Goal: Information Seeking & Learning: Understand process/instructions

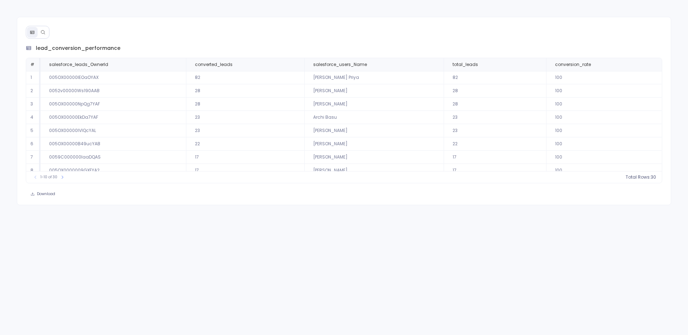
click at [42, 32] on icon at bounding box center [42, 32] width 5 height 5
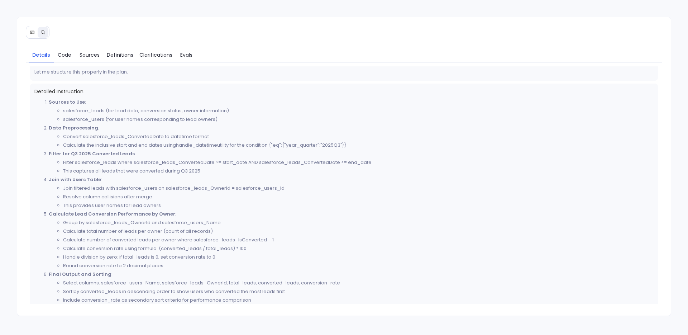
scroll to position [232, 0]
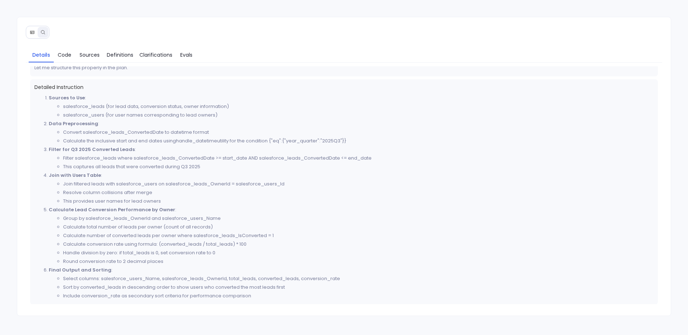
click at [206, 137] on code "handle_datetime" at bounding box center [196, 140] width 41 height 7
click at [151, 43] on div "Details Code Sources Definitions Clarifications Evals Thought Process Now I hav…" at bounding box center [344, 166] width 654 height 299
click at [151, 52] on span "Clarifications" at bounding box center [155, 55] width 33 height 8
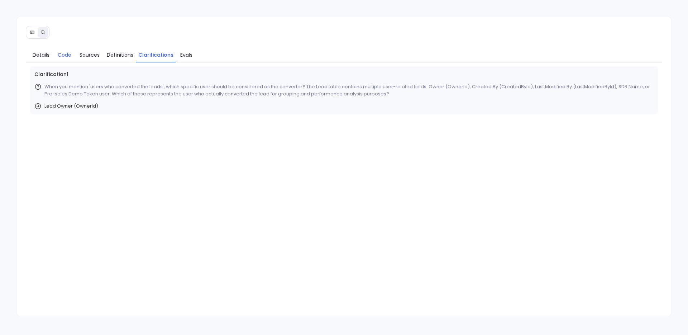
click at [64, 54] on span "Code" at bounding box center [65, 55] width 14 height 8
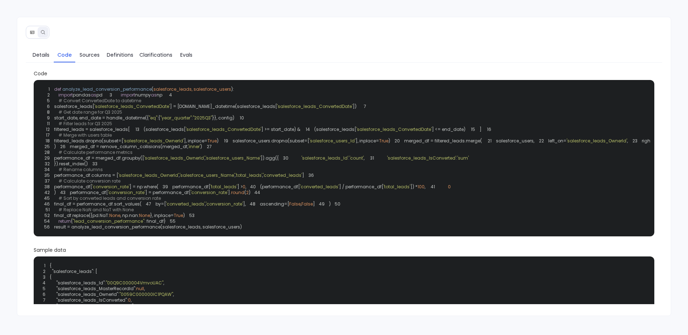
click at [182, 121] on span ""year_quarter"" at bounding box center [176, 118] width 32 height 6
click at [201, 121] on span ""2025Q3"" at bounding box center [202, 118] width 19 height 6
click at [40, 56] on span "Details" at bounding box center [41, 55] width 17 height 8
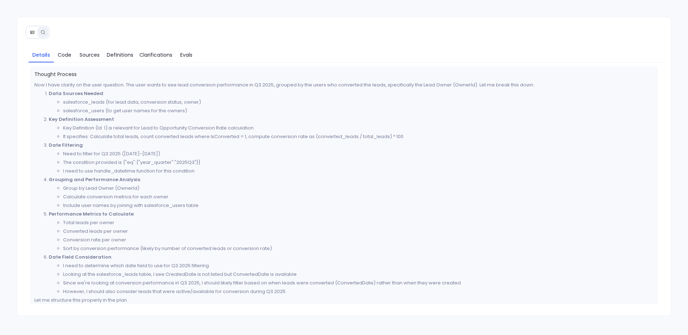
drag, startPoint x: 122, startPoint y: 153, endPoint x: 202, endPoint y: 156, distance: 79.9
click at [202, 156] on li "Need to filter for Q3 2025 (July-September 2025)" at bounding box center [358, 153] width 591 height 9
click at [126, 163] on li "The condition provided is {"eq":{"year_quarter":"2025Q3"}}" at bounding box center [358, 162] width 591 height 9
click at [69, 57] on span "Code" at bounding box center [65, 55] width 14 height 8
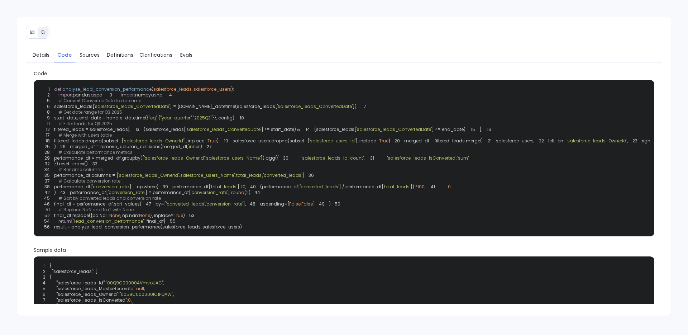
click at [242, 136] on div "1 def analyze_lead_conversion_performance ( salesforce_leads, salesforce_users …" at bounding box center [344, 158] width 612 height 148
click at [47, 54] on span "Details" at bounding box center [41, 55] width 17 height 8
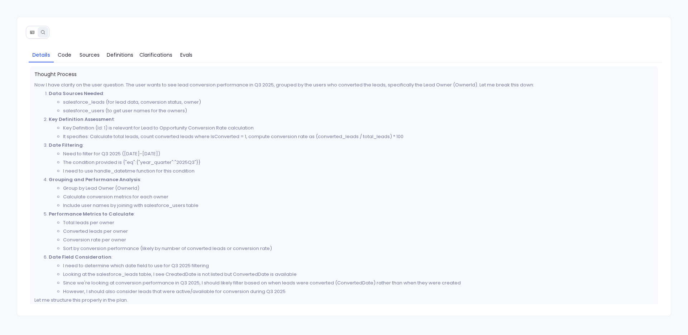
drag, startPoint x: 49, startPoint y: 93, endPoint x: 186, endPoint y: 93, distance: 136.5
click at [186, 94] on li "Data Sources Needed : salesforce_leads (for lead data, conversion status, owner…" at bounding box center [351, 102] width 605 height 26
click at [195, 129] on li "Key Definition (Id: 1) is relevant for Lead to Opportunity Conversion Rate calc…" at bounding box center [358, 128] width 591 height 9
click at [221, 127] on li "Key Definition (Id: 1) is relevant for Lead to Opportunity Conversion Rate calc…" at bounding box center [358, 128] width 591 height 9
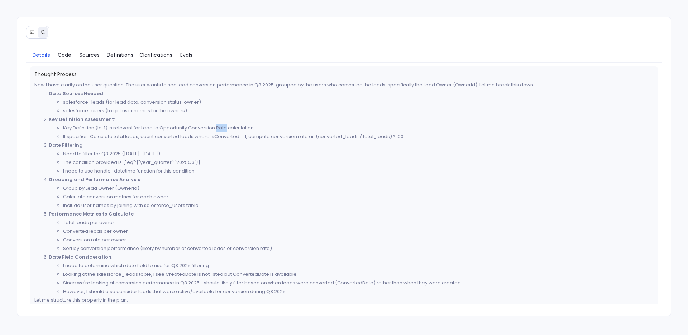
click at [221, 127] on li "Key Definition (Id: 1) is relevant for Lead to Opportunity Conversion Rate calc…" at bounding box center [358, 128] width 591 height 9
click at [211, 127] on li "Key Definition (Id: 1) is relevant for Lead to Opportunity Conversion Rate calc…" at bounding box center [358, 128] width 591 height 9
click at [259, 125] on li "Key Definition (Id: 1) is relevant for Lead to Opportunity Conversion Rate calc…" at bounding box center [358, 128] width 591 height 9
click at [242, 124] on li "Key Definition (Id: 1) is relevant for Lead to Opportunity Conversion Rate calc…" at bounding box center [358, 128] width 591 height 9
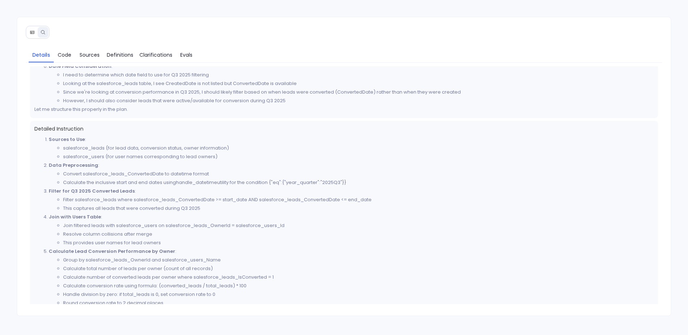
scroll to position [90, 0]
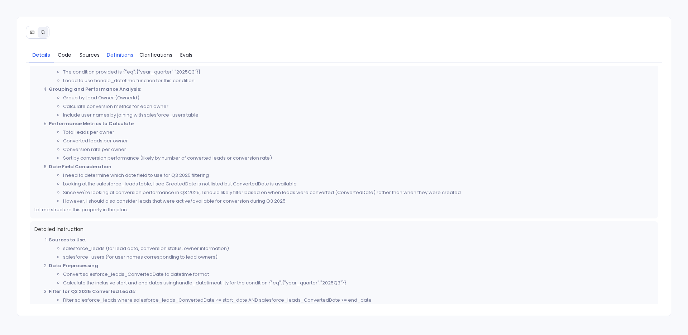
click at [112, 54] on span "Definitions" at bounding box center [120, 55] width 27 height 8
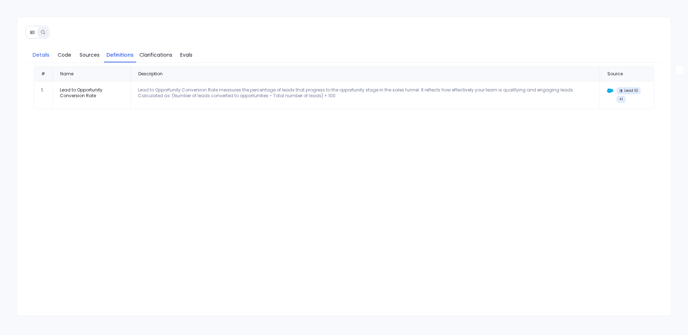
click at [46, 57] on span "Details" at bounding box center [41, 55] width 17 height 8
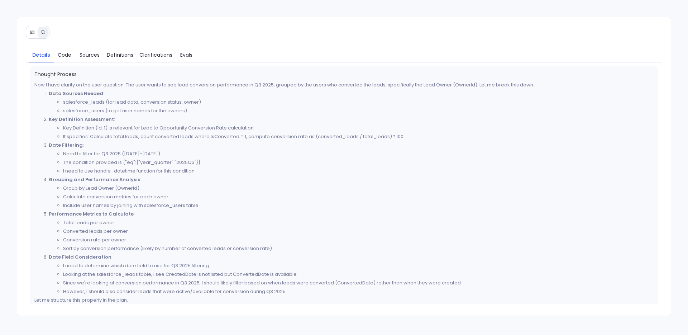
click at [235, 98] on li "salesforce_leads (for lead data, conversion status, owner)" at bounding box center [358, 102] width 591 height 9
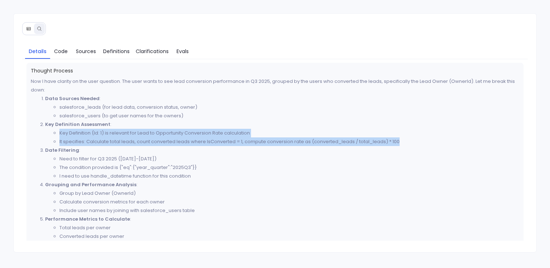
drag, startPoint x: 61, startPoint y: 133, endPoint x: 125, endPoint y: 150, distance: 66.7
click at [125, 150] on ol "Data Sources Needed : salesforce_leads (for lead data, conversion status, owner…" at bounding box center [275, 197] width 488 height 206
click at [130, 138] on li "It specifies: Calculate total leads, count converted leads where IsConverted = …" at bounding box center [289, 141] width 460 height 9
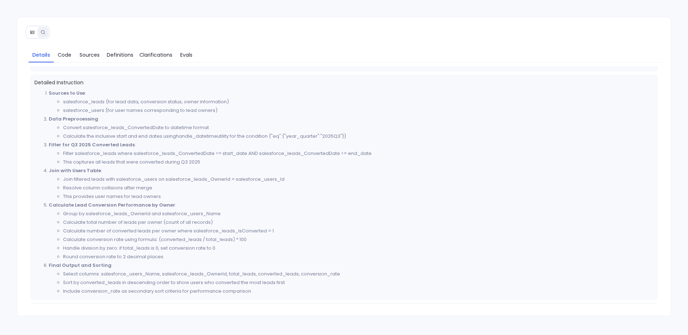
scroll to position [236, 0]
click at [32, 32] on icon at bounding box center [32, 31] width 4 height 3
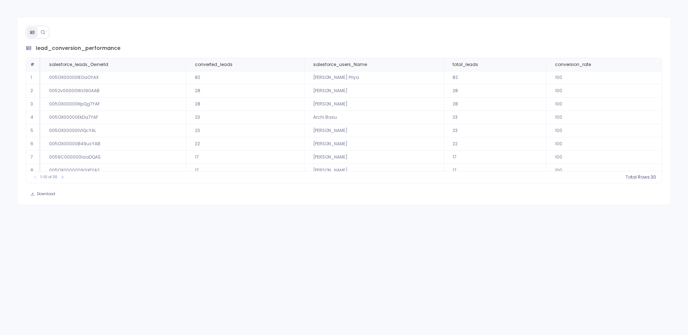
click at [256, 71] on td "82" at bounding box center [245, 77] width 118 height 13
click at [262, 67] on span "converted_leads" at bounding box center [244, 65] width 110 height 6
click at [648, 177] on button "count : 30" at bounding box center [640, 176] width 31 height 7
click at [397, 24] on div "lead_conversion_performance # salesforce_leads_OwnerId converted_leads salesfor…" at bounding box center [344, 111] width 654 height 188
click at [517, 67] on th "total_leads" at bounding box center [494, 64] width 102 height 13
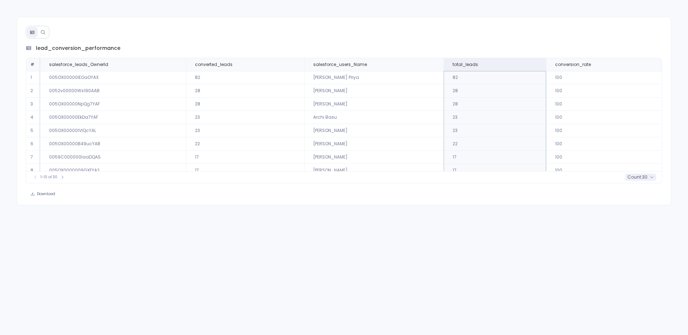
click at [645, 176] on span "30" at bounding box center [644, 177] width 5 height 6
click at [510, 186] on div "lead_conversion_performance # salesforce_leads_OwnerId converted_leads salesfor…" at bounding box center [344, 121] width 654 height 154
click at [39, 30] on button at bounding box center [43, 32] width 11 height 11
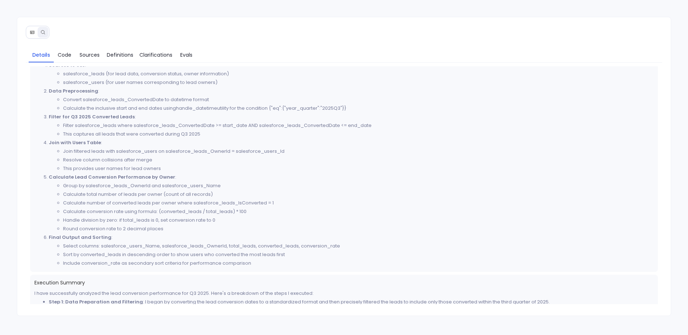
scroll to position [265, 0]
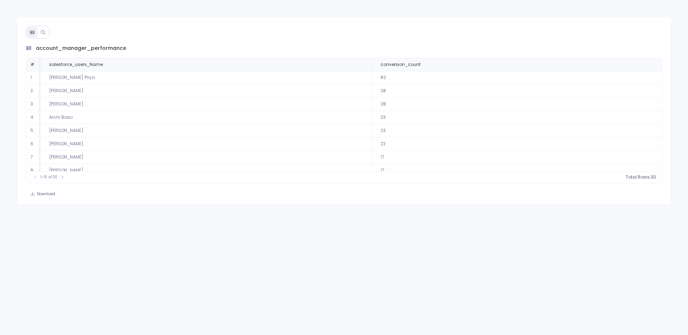
click at [44, 30] on icon at bounding box center [42, 32] width 5 height 5
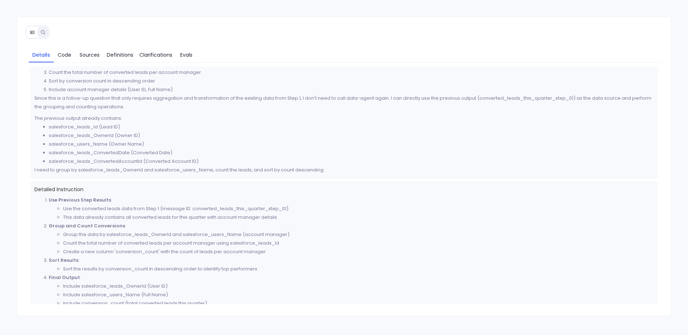
scroll to position [54, 0]
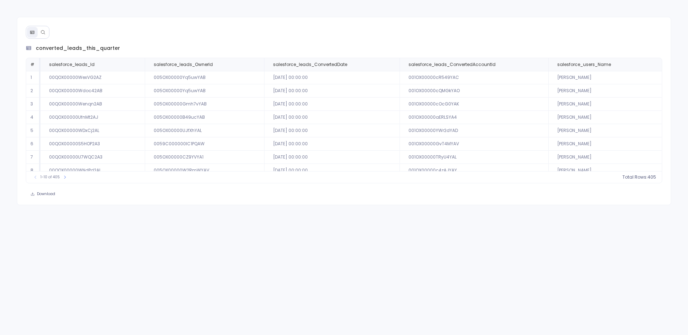
click at [44, 32] on icon at bounding box center [42, 32] width 5 height 5
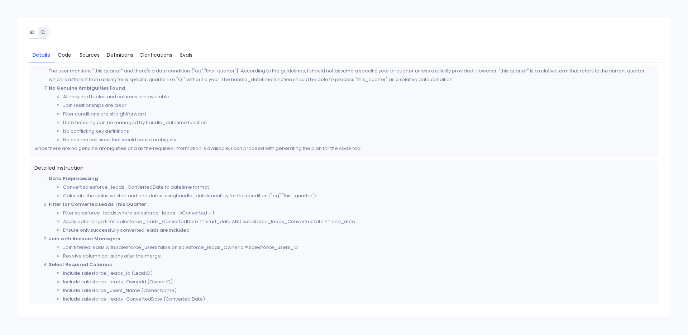
scroll to position [232, 0]
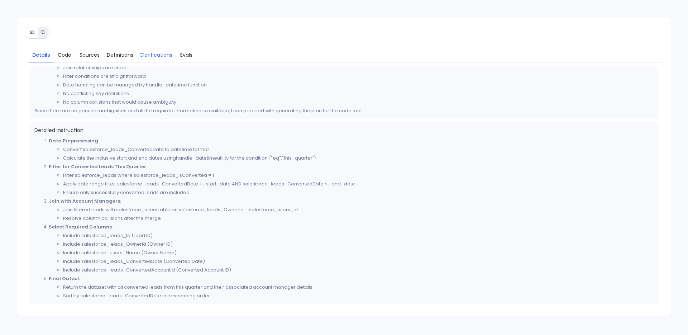
click at [162, 56] on span "Clarifications" at bounding box center [155, 55] width 33 height 8
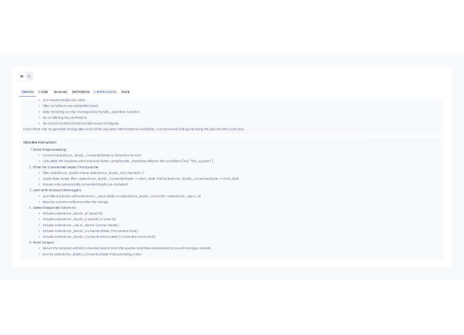
scroll to position [0, 0]
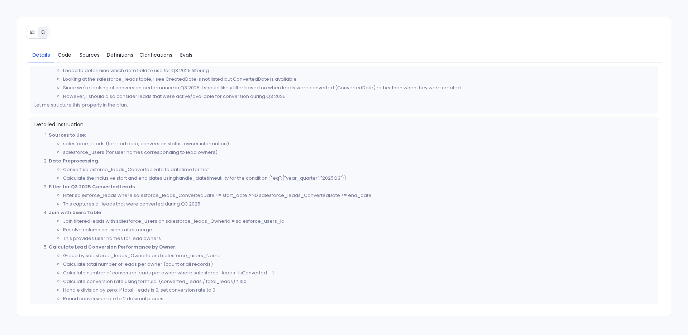
scroll to position [232, 0]
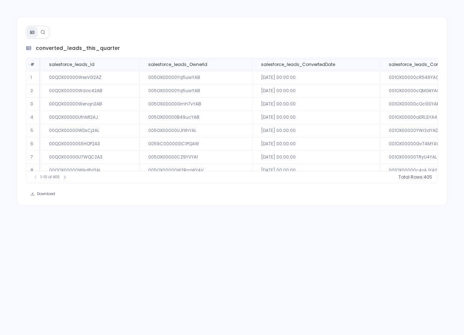
click at [45, 31] on icon at bounding box center [42, 32] width 5 height 5
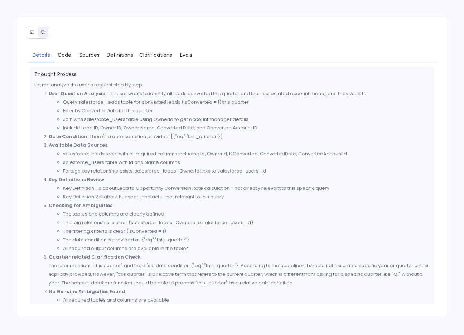
click at [195, 139] on p "Date Condition : There's a date condition provided: [{"eq":"this_quarter"}]" at bounding box center [239, 136] width 381 height 9
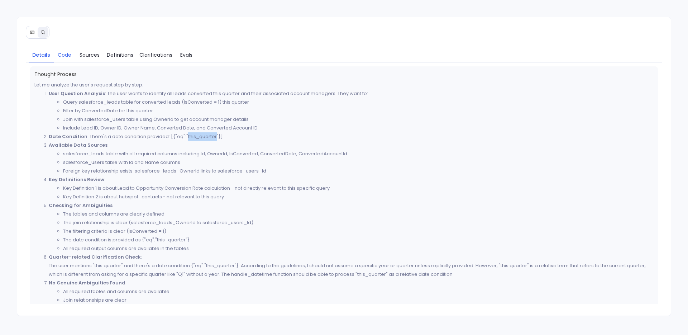
click at [65, 52] on span "Code" at bounding box center [65, 55] width 14 height 8
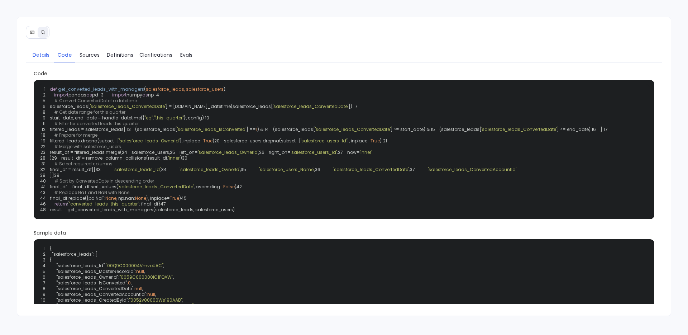
click at [42, 53] on span "Details" at bounding box center [41, 55] width 17 height 8
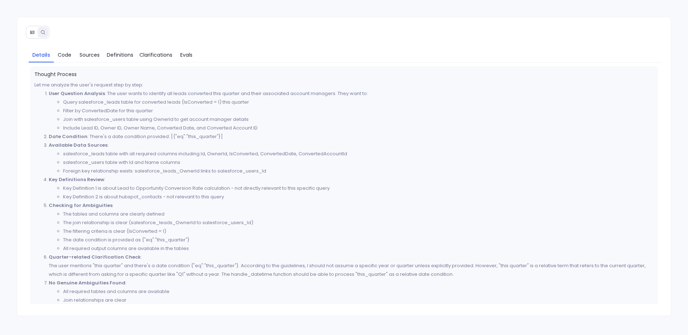
click at [197, 139] on p "Date Condition : There's a date condition provided: [{"eq":"this_quarter"}]" at bounding box center [351, 136] width 605 height 9
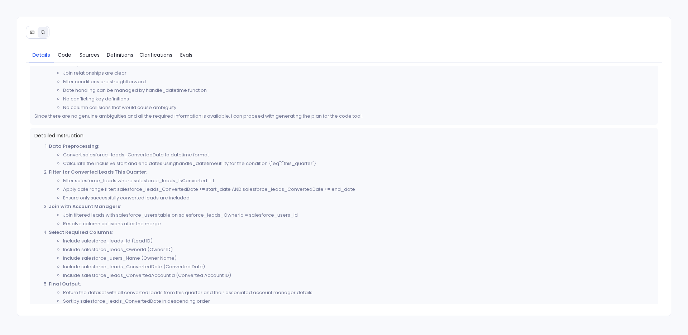
scroll to position [261, 0]
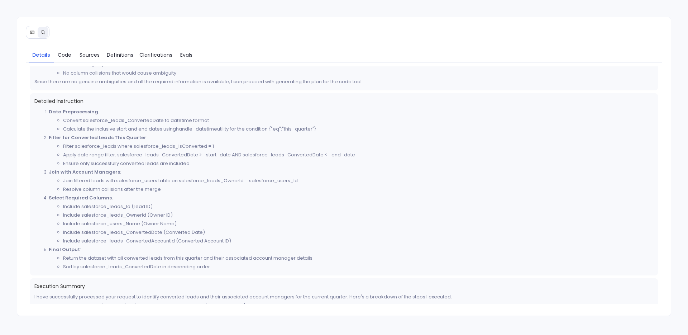
click at [290, 132] on li "Calculate the inclusive start and end dates using handle_datetime utility for t…" at bounding box center [358, 129] width 591 height 9
click at [296, 132] on li "Calculate the inclusive start and end dates using handle_datetime utility for t…" at bounding box center [358, 129] width 591 height 9
click at [212, 143] on li "Filter salesforce_leads where salesforce_leads_IsConverted = 1" at bounding box center [358, 146] width 591 height 9
click at [104, 55] on link "Definitions" at bounding box center [120, 54] width 32 height 15
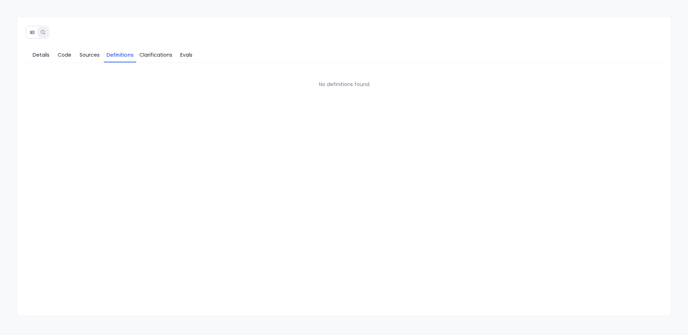
scroll to position [0, 0]
click at [89, 54] on span "Sources" at bounding box center [90, 55] width 20 height 8
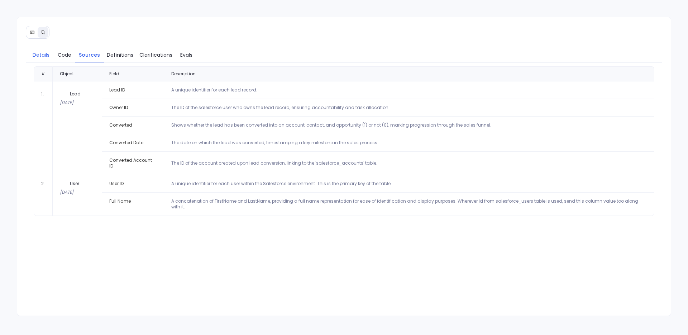
click at [43, 52] on span "Details" at bounding box center [41, 55] width 17 height 8
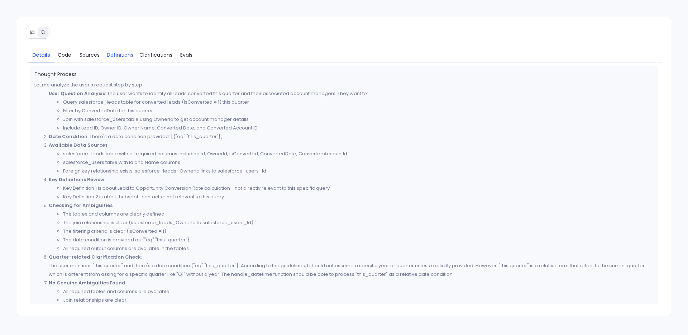
click at [115, 55] on span "Definitions" at bounding box center [120, 55] width 27 height 8
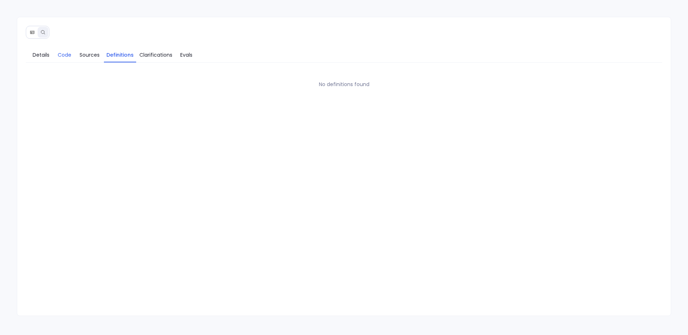
click at [59, 55] on span "Code" at bounding box center [65, 55] width 14 height 8
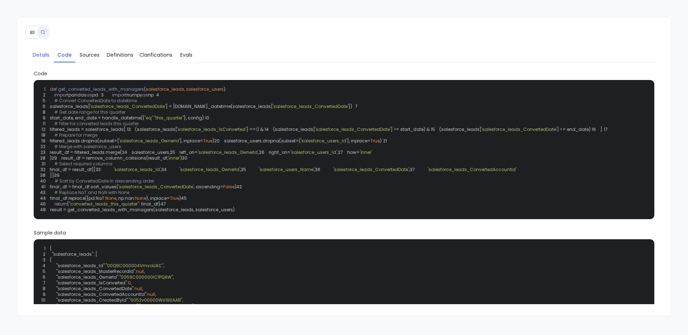
click at [44, 55] on span "Details" at bounding box center [41, 55] width 17 height 8
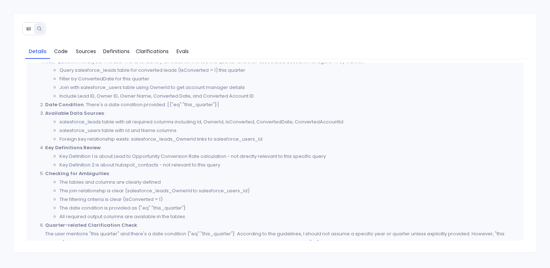
scroll to position [35, 0]
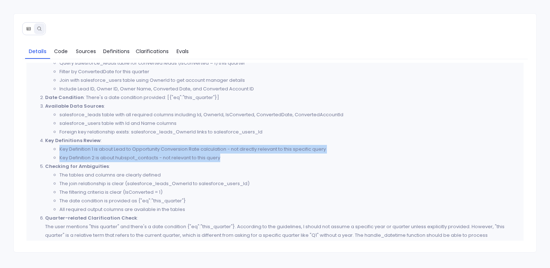
drag, startPoint x: 57, startPoint y: 148, endPoint x: 232, endPoint y: 157, distance: 175.4
click at [232, 157] on ul "Key Definition 1 is about Lead to Opportunity Conversion Rate calculation - not…" at bounding box center [282, 153] width 474 height 17
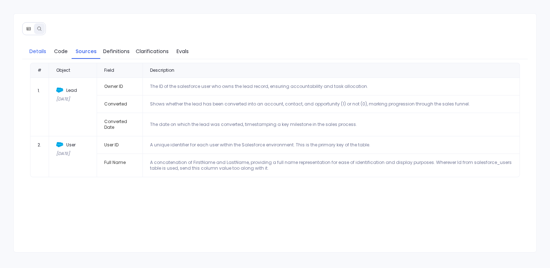
click at [37, 49] on span "Details" at bounding box center [37, 51] width 17 height 8
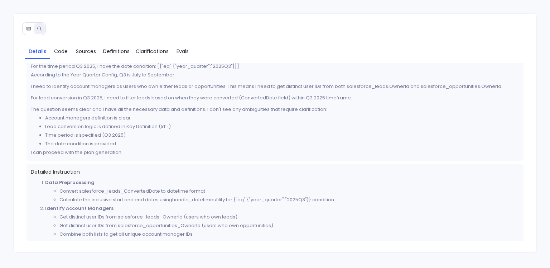
scroll to position [131, 0]
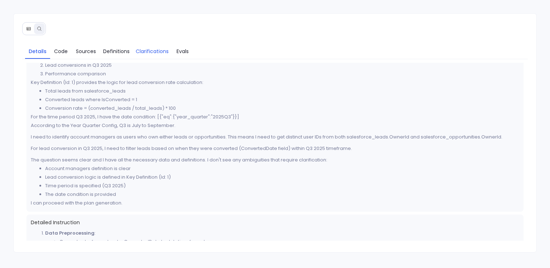
click at [142, 58] on link "Clarifications" at bounding box center [152, 51] width 39 height 15
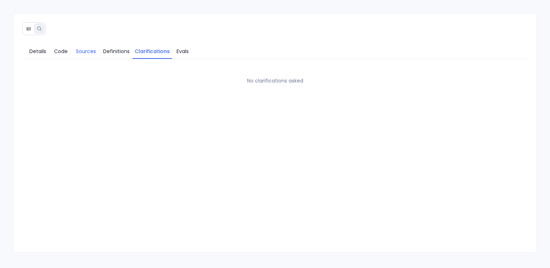
click at [77, 52] on span "Sources" at bounding box center [86, 51] width 20 height 8
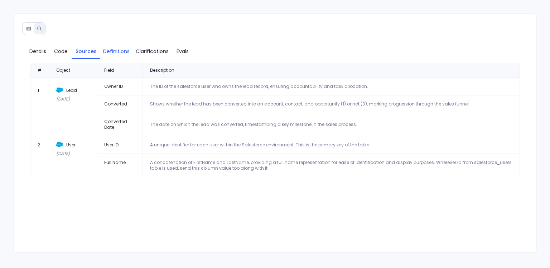
click at [112, 52] on span "Definitions" at bounding box center [116, 51] width 27 height 8
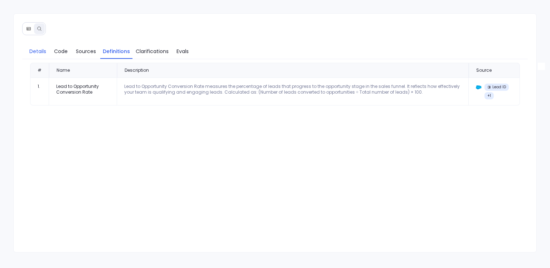
click at [33, 52] on span "Details" at bounding box center [37, 51] width 17 height 8
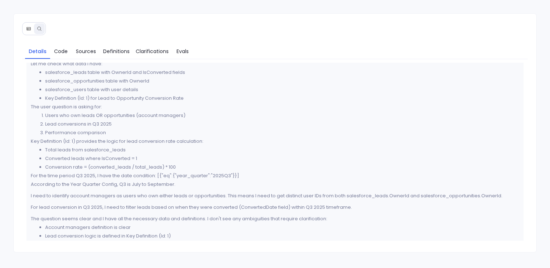
scroll to position [87, 0]
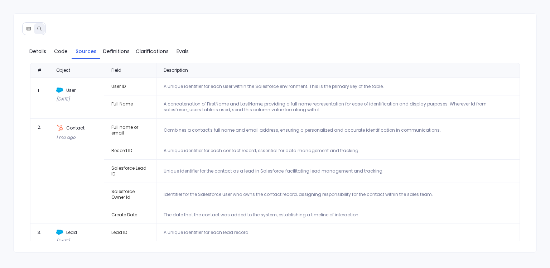
click at [31, 28] on icon at bounding box center [28, 28] width 5 height 5
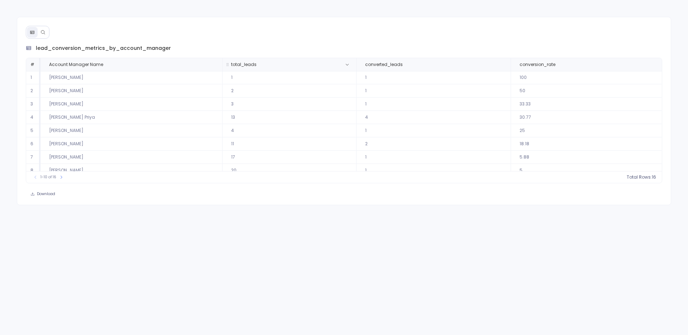
click at [297, 62] on span "total_leads" at bounding box center [288, 65] width 126 height 6
click at [550, 179] on button "count : 16" at bounding box center [641, 176] width 30 height 7
click at [550, 191] on div "Download" at bounding box center [344, 194] width 654 height 10
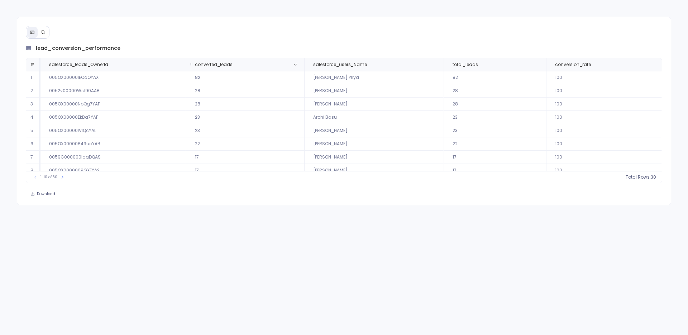
click at [247, 63] on span "converted_leads" at bounding box center [223, 65] width 69 height 6
click at [637, 175] on span "count :" at bounding box center [634, 177] width 15 height 6
click at [630, 168] on span "sum : 405" at bounding box center [636, 166] width 22 height 6
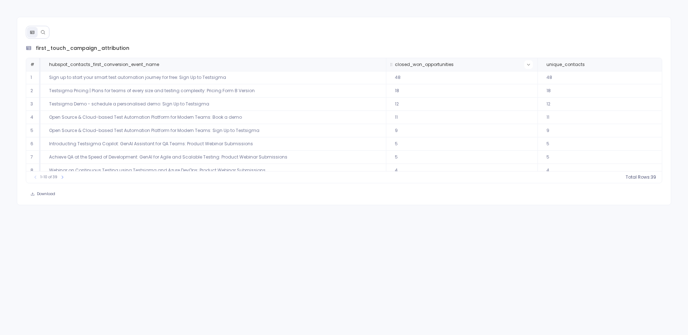
click at [526, 66] on icon at bounding box center [528, 64] width 4 height 4
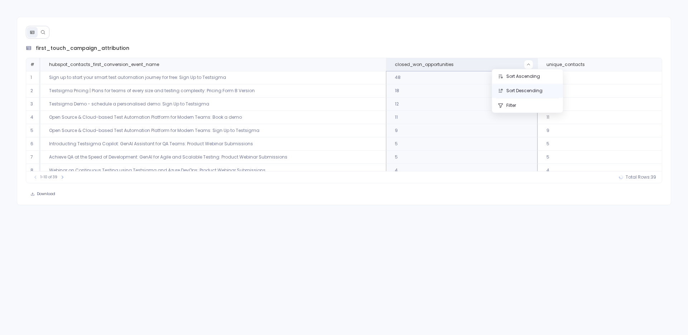
click at [520, 88] on button "Sort Descending" at bounding box center [527, 90] width 71 height 14
click at [42, 31] on icon at bounding box center [42, 32] width 5 height 5
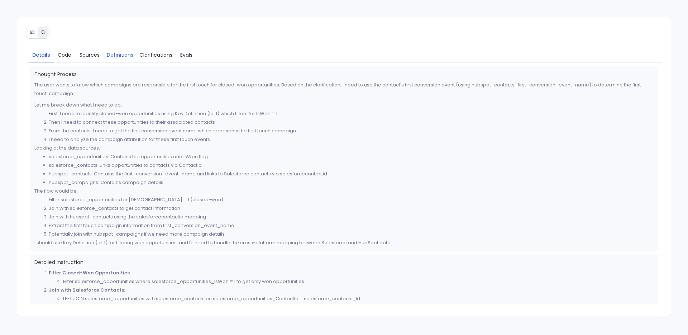
click at [120, 58] on span "Definitions" at bounding box center [120, 55] width 27 height 8
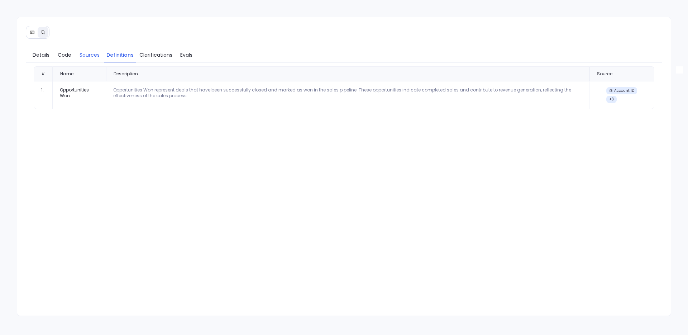
click at [95, 54] on span "Sources" at bounding box center [90, 55] width 20 height 8
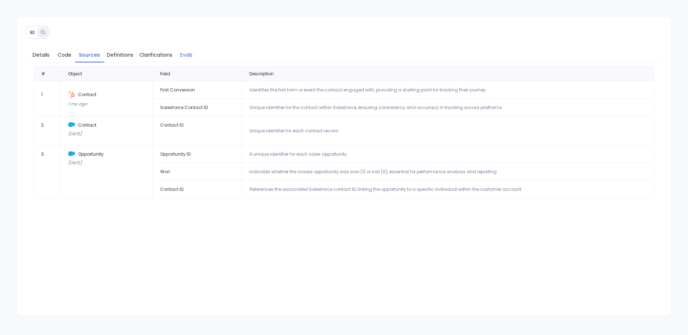
click at [184, 59] on link "Evals" at bounding box center [185, 54] width 21 height 15
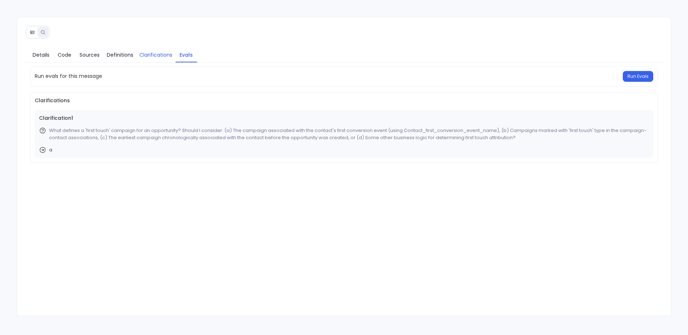
click at [160, 59] on link "Clarifications" at bounding box center [155, 54] width 39 height 15
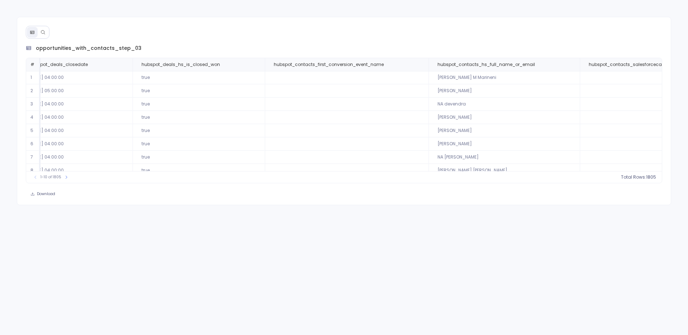
scroll to position [0, 562]
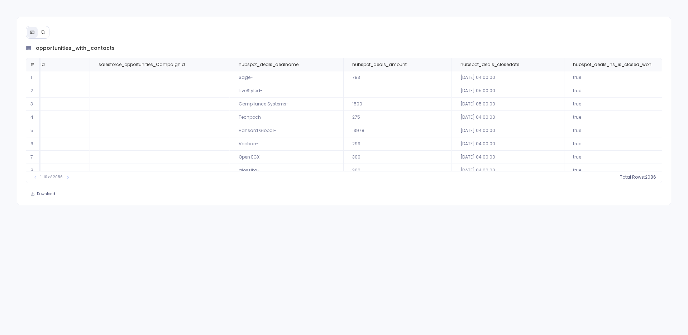
scroll to position [0, 481]
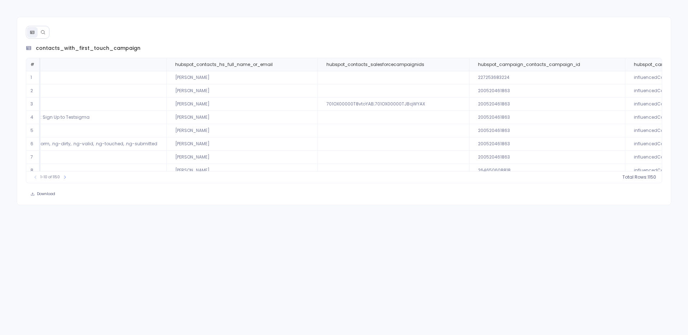
scroll to position [0, 929]
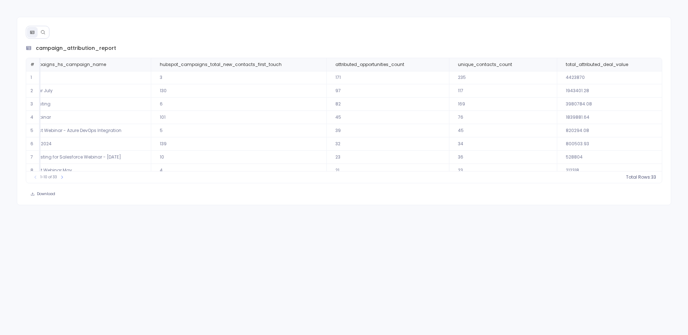
scroll to position [0, 199]
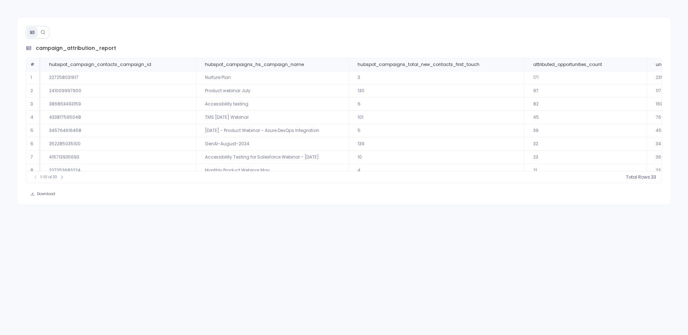
click at [40, 34] on icon at bounding box center [42, 32] width 5 height 5
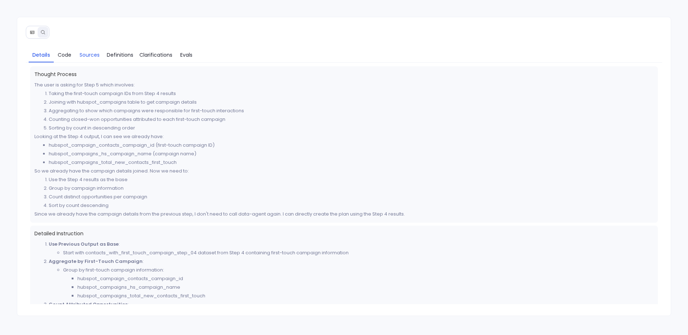
click at [98, 56] on span "Sources" at bounding box center [90, 55] width 20 height 8
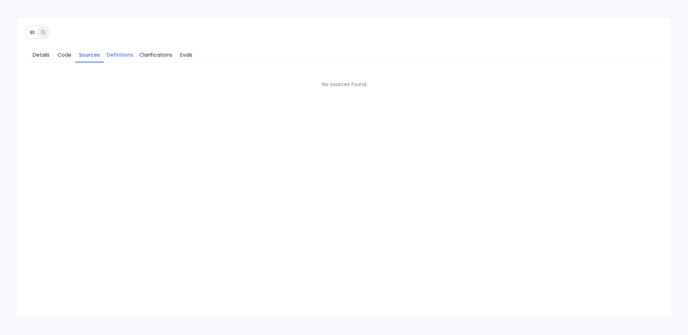
click at [114, 61] on link "Definitions" at bounding box center [120, 54] width 32 height 15
click at [65, 59] on link "Code" at bounding box center [64, 54] width 21 height 15
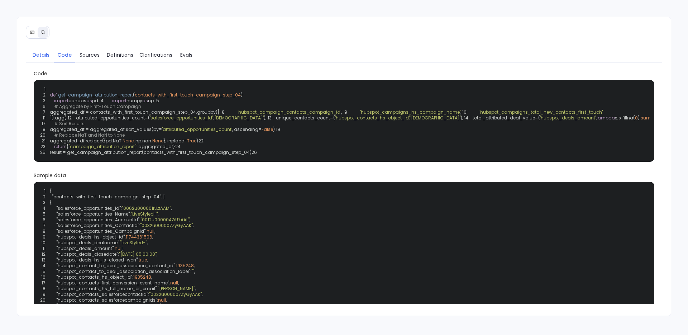
click at [43, 54] on span "Details" at bounding box center [41, 55] width 17 height 8
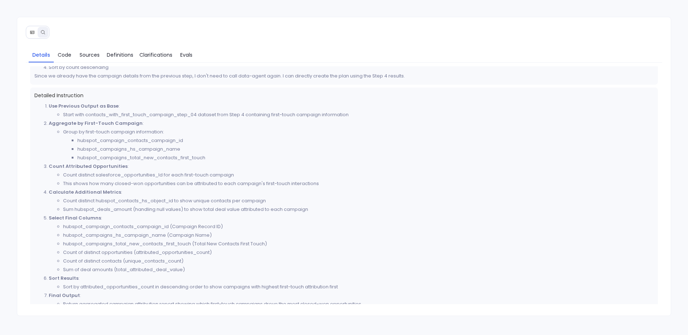
scroll to position [138, 0]
click at [88, 52] on span "Sources" at bounding box center [90, 55] width 20 height 8
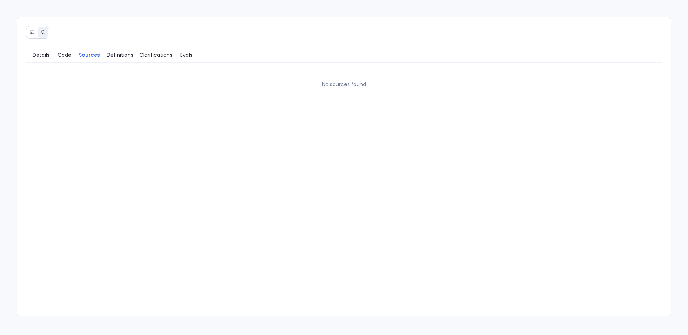
scroll to position [0, 0]
click at [38, 53] on span "Details" at bounding box center [41, 55] width 17 height 8
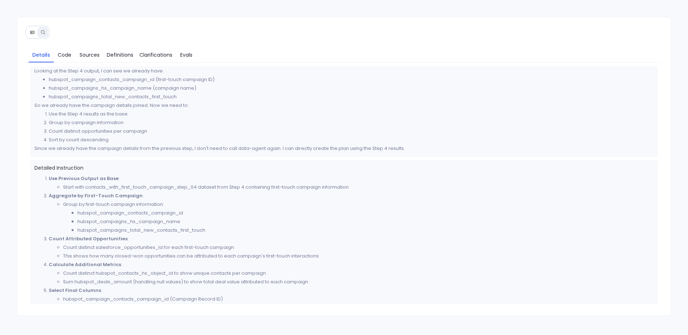
scroll to position [77, 0]
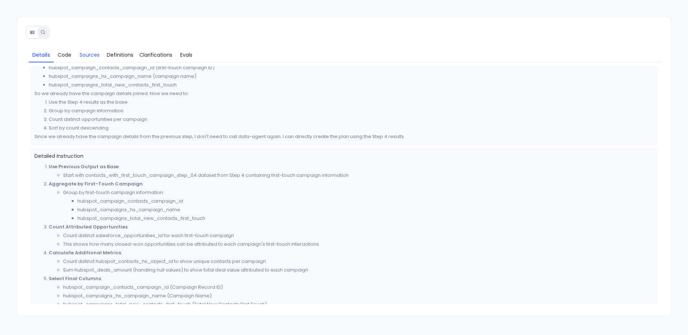
click at [93, 59] on link "Sources" at bounding box center [89, 54] width 29 height 15
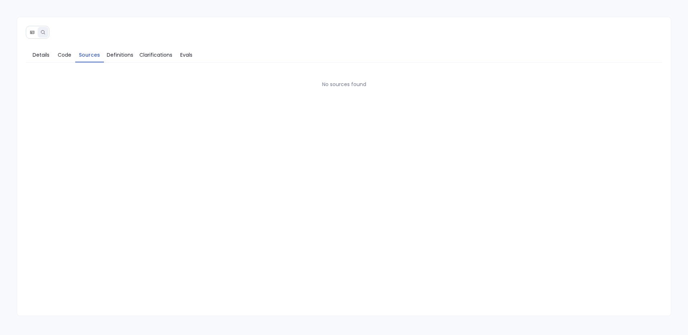
scroll to position [0, 0]
click at [98, 56] on span "Sources" at bounding box center [89, 55] width 21 height 8
click at [38, 60] on link "Details" at bounding box center [41, 54] width 25 height 15
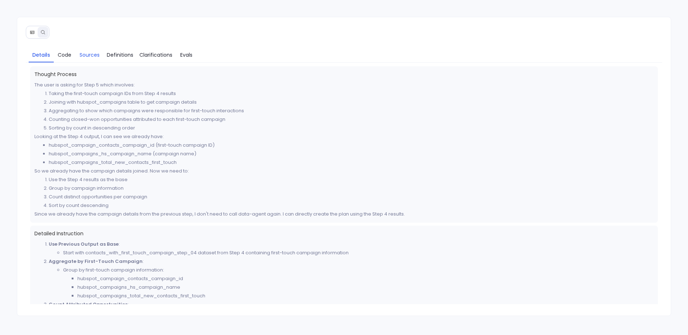
click at [87, 51] on span "Sources" at bounding box center [90, 55] width 20 height 8
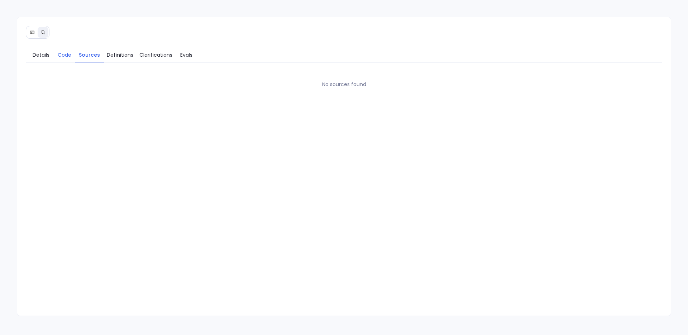
click at [69, 53] on span "Code" at bounding box center [65, 55] width 14 height 8
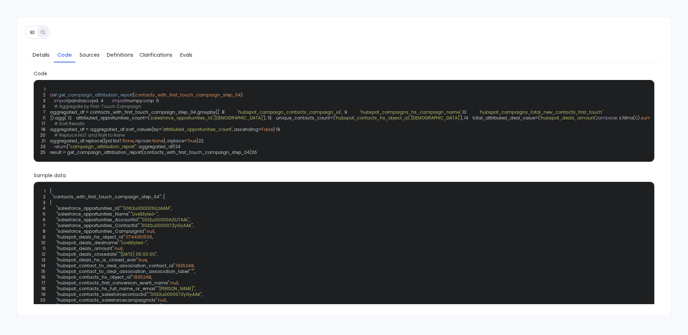
scroll to position [18, 0]
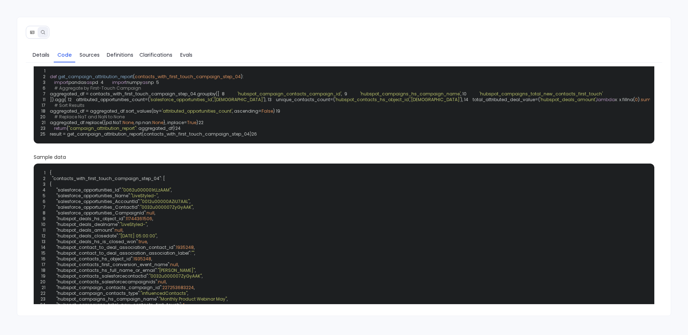
click at [204, 94] on div "1 2 def get_campaign_attribution_report ( contacts_with_first_touch_campaign_st…" at bounding box center [344, 102] width 612 height 73
click at [201, 106] on code "1 2 def get_campaign_attribution_report ( contacts_with_first_touch_campaign_st…" at bounding box center [373, 102] width 667 height 69
click at [189, 106] on code "1 2 def get_campaign_attribution_report ( contacts_with_first_touch_campaign_st…" at bounding box center [373, 102] width 667 height 69
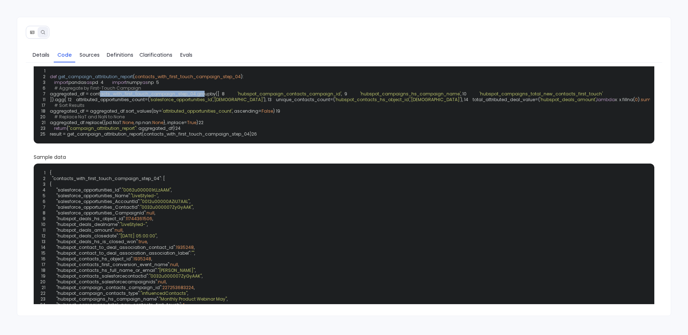
click at [189, 106] on code "1 2 def get_campaign_attribution_report ( contacts_with_first_touch_campaign_st…" at bounding box center [373, 102] width 667 height 69
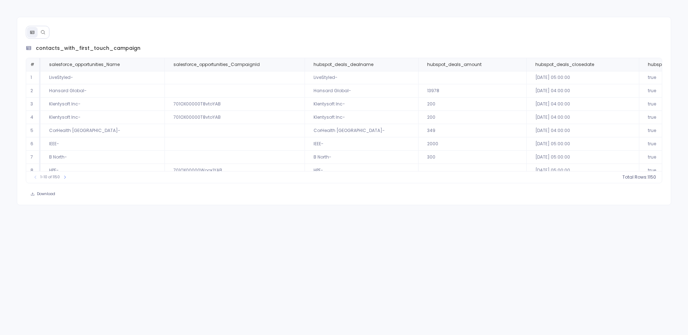
click at [45, 34] on button at bounding box center [43, 32] width 11 height 11
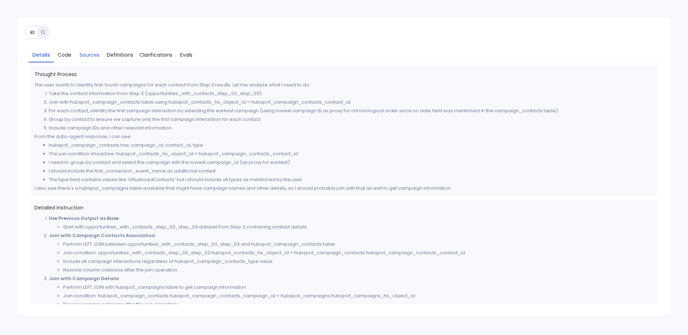
click at [88, 56] on span "Sources" at bounding box center [90, 55] width 20 height 8
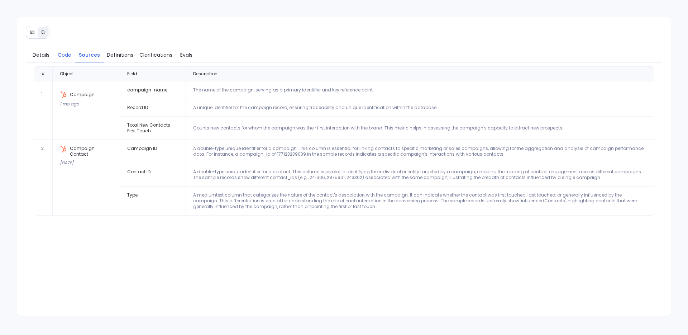
click at [61, 56] on span "Code" at bounding box center [65, 55] width 14 height 8
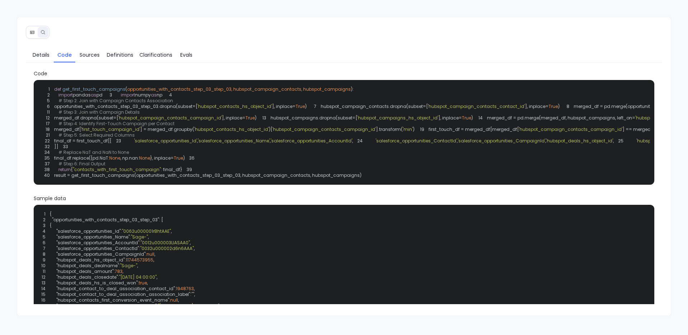
click at [251, 91] on span "opportunities_with_contacts_step_03_step_03, hubspot_campaign_contacts, hubspot…" at bounding box center [238, 89] width 223 height 6
click at [317, 88] on span "opportunities_with_contacts_step_03_step_03, hubspot_campaign_contacts, hubspot…" at bounding box center [238, 89] width 223 height 6
click at [268, 88] on span "opportunities_with_contacts_step_03_step_03, hubspot_campaign_contacts, hubspot…" at bounding box center [238, 89] width 223 height 6
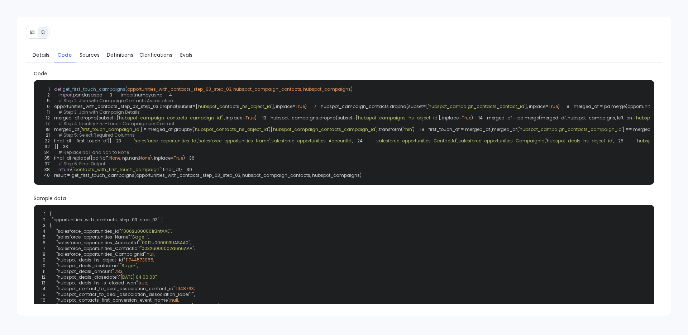
click at [319, 88] on span "opportunities_with_contacts_step_03_step_03, hubspot_campaign_contacts, hubspot…" at bounding box center [238, 89] width 223 height 6
click at [81, 53] on span "Sources" at bounding box center [90, 55] width 20 height 8
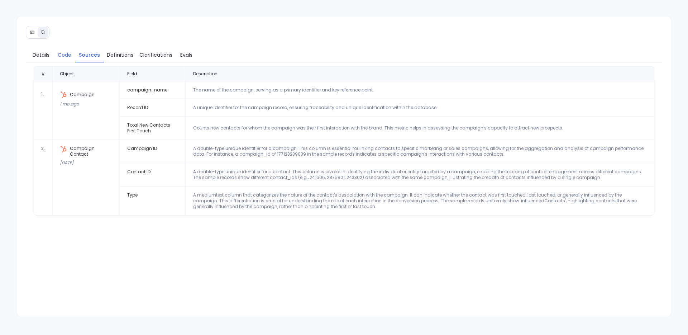
click at [69, 57] on span "Code" at bounding box center [65, 55] width 14 height 8
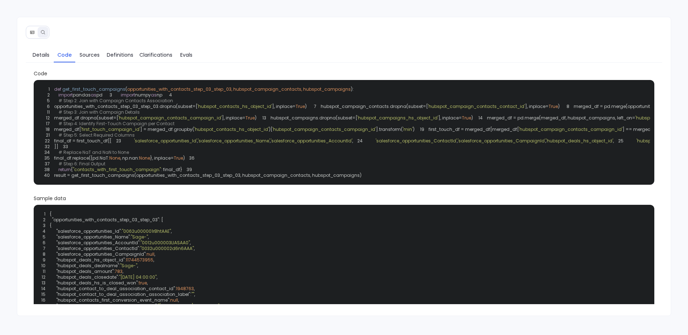
click at [211, 90] on span "opportunities_with_contacts_step_03_step_03, hubspot_campaign_contacts, hubspot…" at bounding box center [238, 89] width 223 height 6
click at [223, 109] on span "'hubspot_contacts_hs_object_id'" at bounding box center [234, 106] width 74 height 6
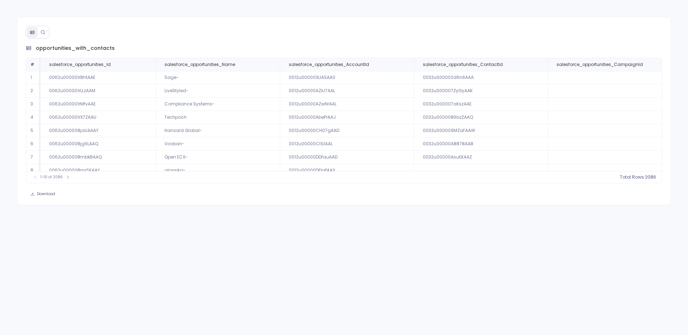
click at [42, 33] on icon at bounding box center [42, 32] width 5 height 5
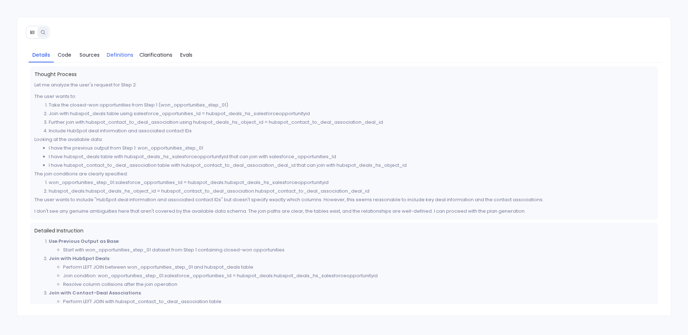
click at [113, 56] on span "Definitions" at bounding box center [120, 55] width 27 height 8
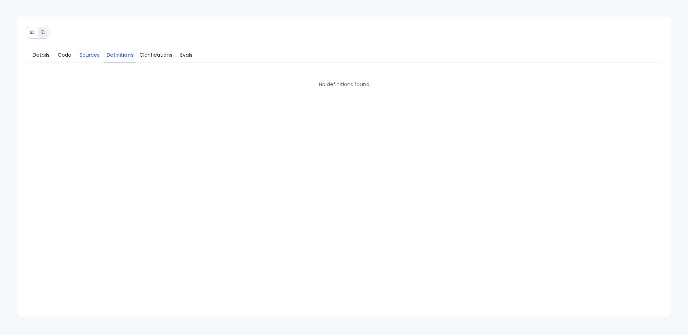
click at [87, 56] on span "Sources" at bounding box center [90, 55] width 20 height 8
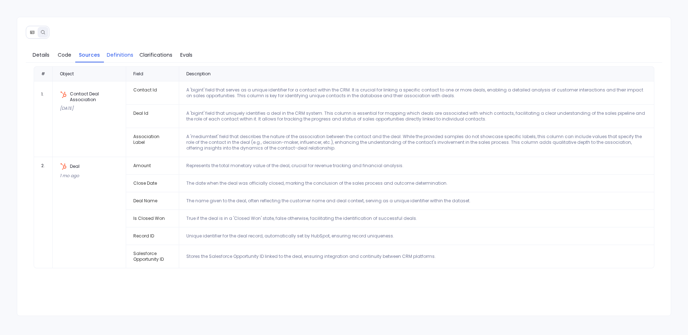
click at [119, 59] on link "Definitions" at bounding box center [120, 54] width 32 height 15
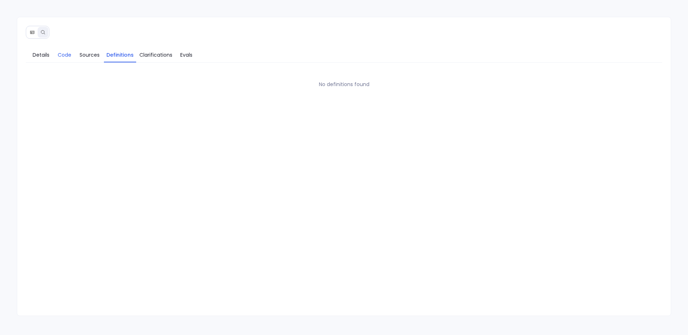
click at [59, 56] on span "Code" at bounding box center [65, 55] width 14 height 8
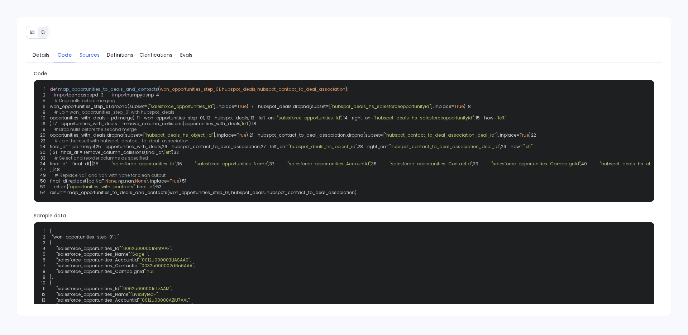
click at [82, 52] on span "Sources" at bounding box center [90, 55] width 20 height 8
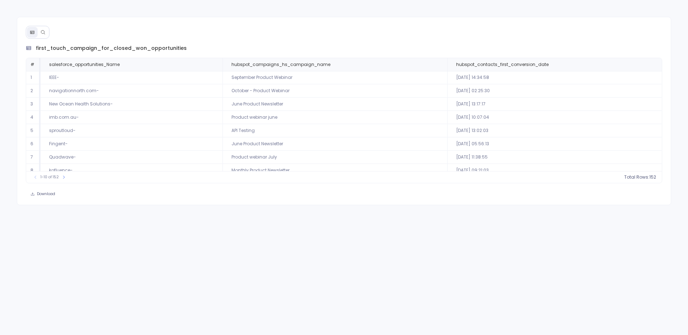
click at [44, 28] on button at bounding box center [43, 32] width 11 height 11
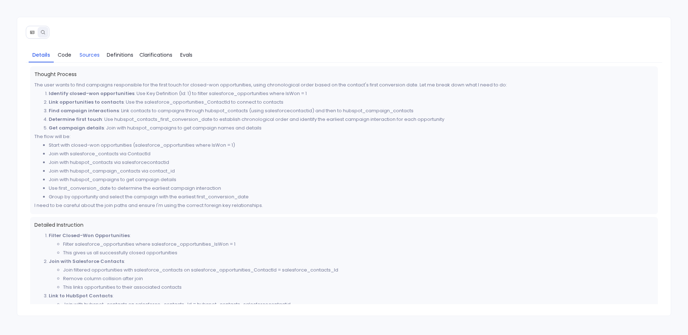
click at [87, 58] on span "Sources" at bounding box center [90, 55] width 20 height 8
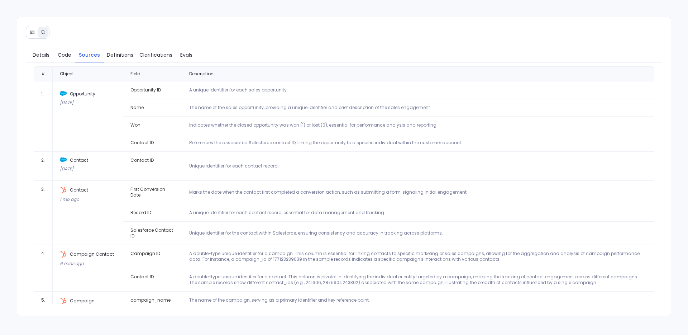
click at [63, 94] on img at bounding box center [63, 93] width 7 height 5
drag, startPoint x: 63, startPoint y: 94, endPoint x: 63, endPoint y: 102, distance: 8.2
click at [63, 95] on img at bounding box center [63, 93] width 7 height 5
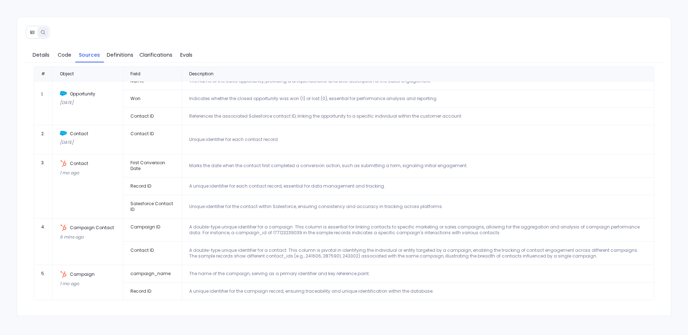
click at [71, 249] on td "Campaign Contact 6 mins ago" at bounding box center [88, 241] width 71 height 47
click at [62, 133] on img at bounding box center [63, 133] width 7 height 5
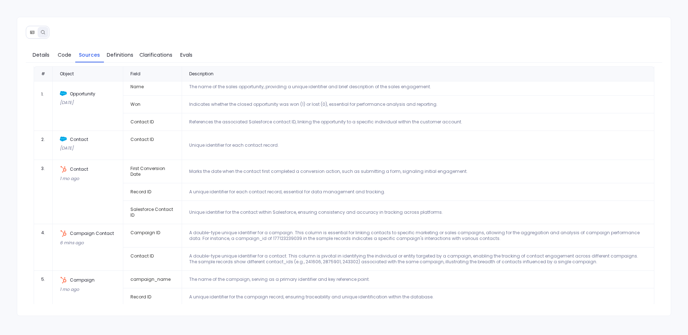
scroll to position [21, 0]
click at [121, 49] on link "Definitions" at bounding box center [120, 54] width 32 height 15
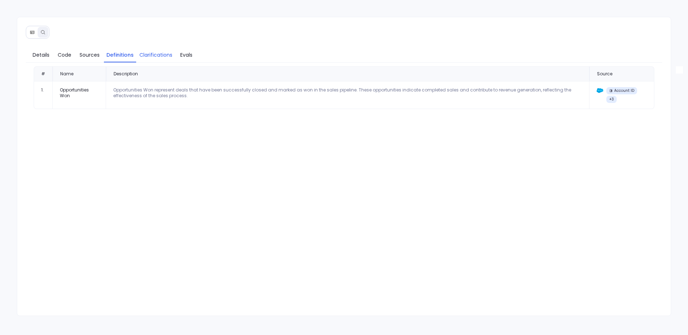
click at [147, 57] on span "Clarifications" at bounding box center [155, 55] width 33 height 8
